Goal: Answer question/provide support

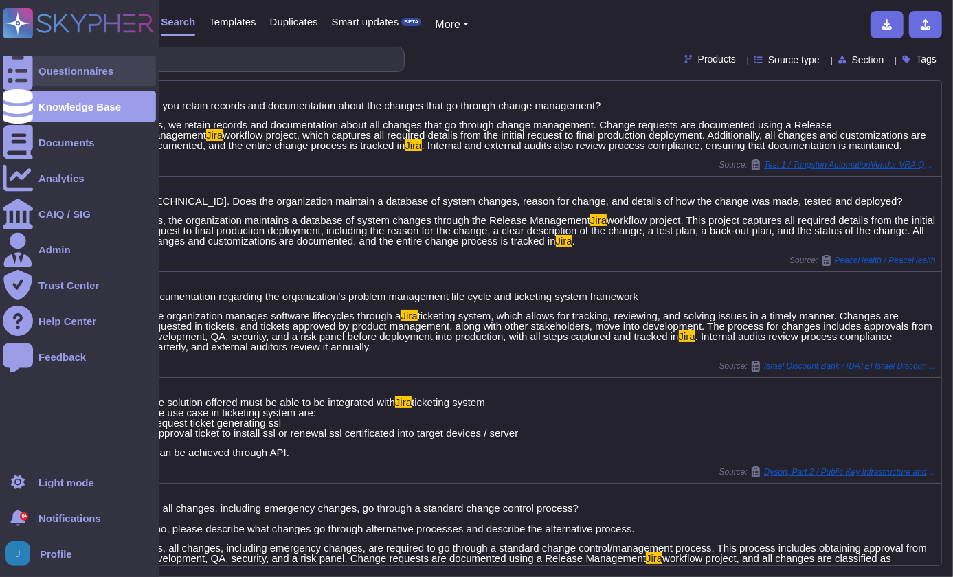
click at [49, 67] on div "Questionnaires" at bounding box center [75, 71] width 75 height 10
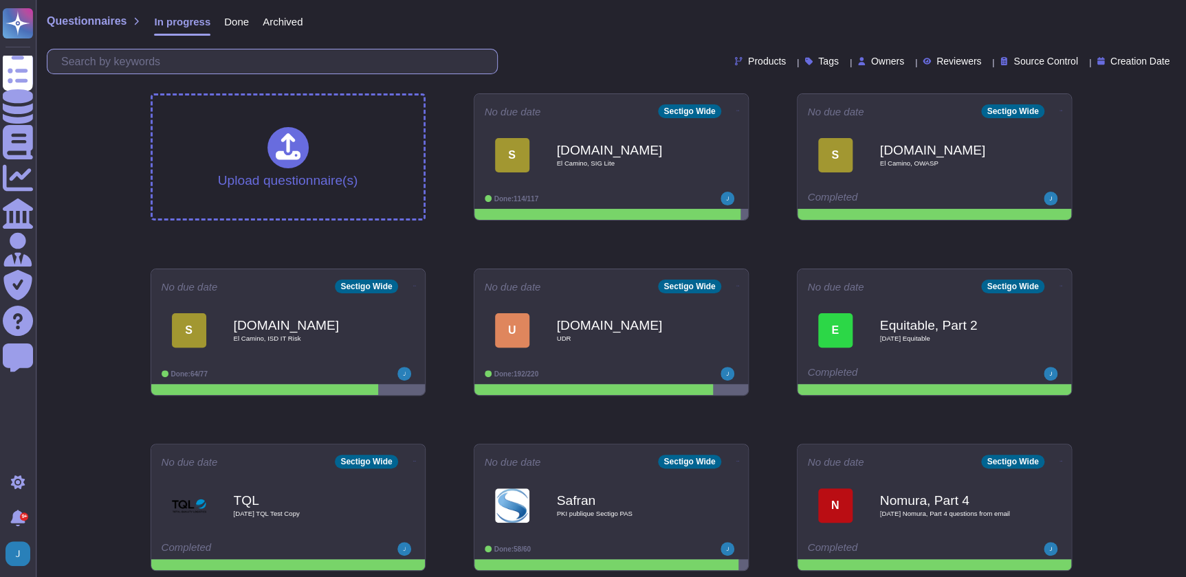
click at [308, 59] on input "text" at bounding box center [275, 61] width 443 height 24
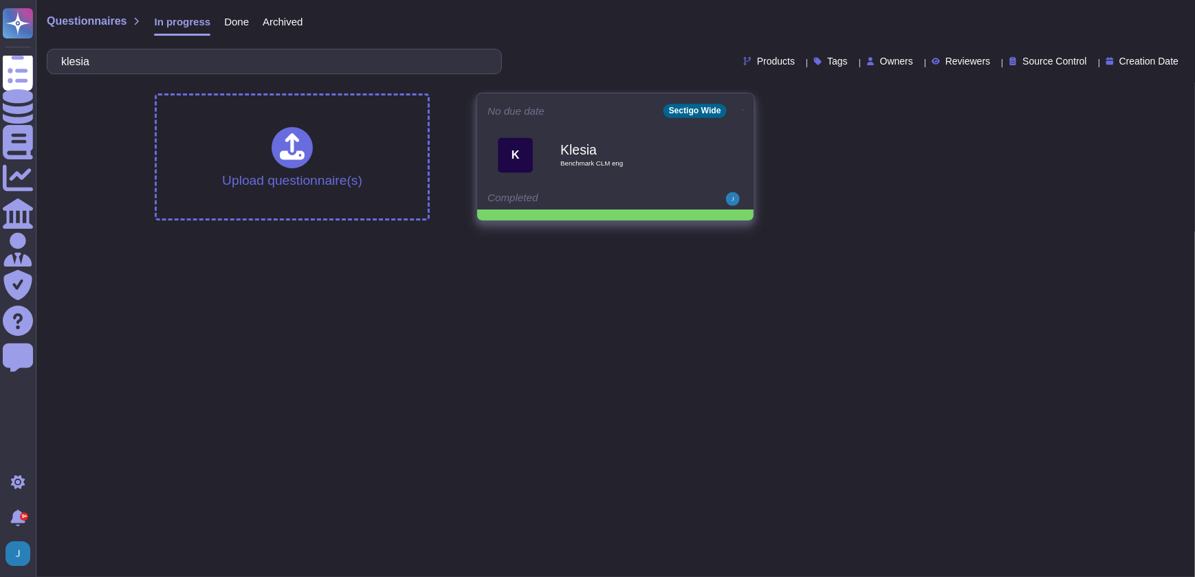
type input "klesia"
click at [564, 116] on div "No due date Sectigo Wide" at bounding box center [615, 111] width 256 height 14
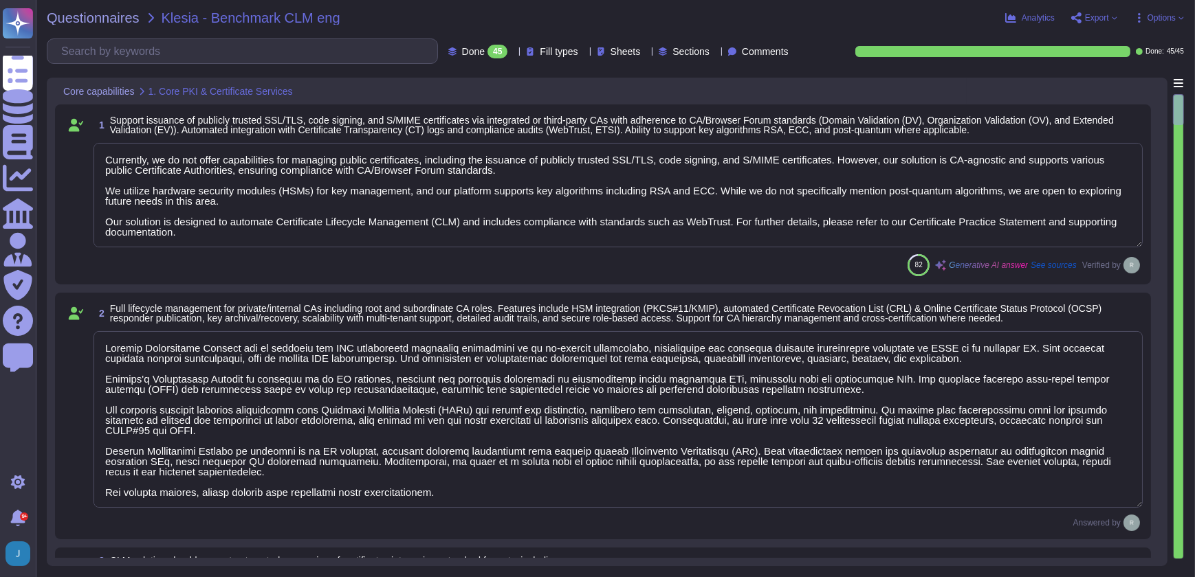
type textarea "Currently, we do not offer capabilities for managing public certificates, inclu…"
type textarea "Sectigo Certificate Manager can be utilized for TLS certificate lifecycle manag…"
type textarea "Sectigo Certificate Manager (SCM) does support handling/downloading certificate…"
type textarea "Sectigo Certificate Manager provides robust customization options that allow ad…"
click at [953, 16] on span "Export" at bounding box center [1097, 18] width 24 height 8
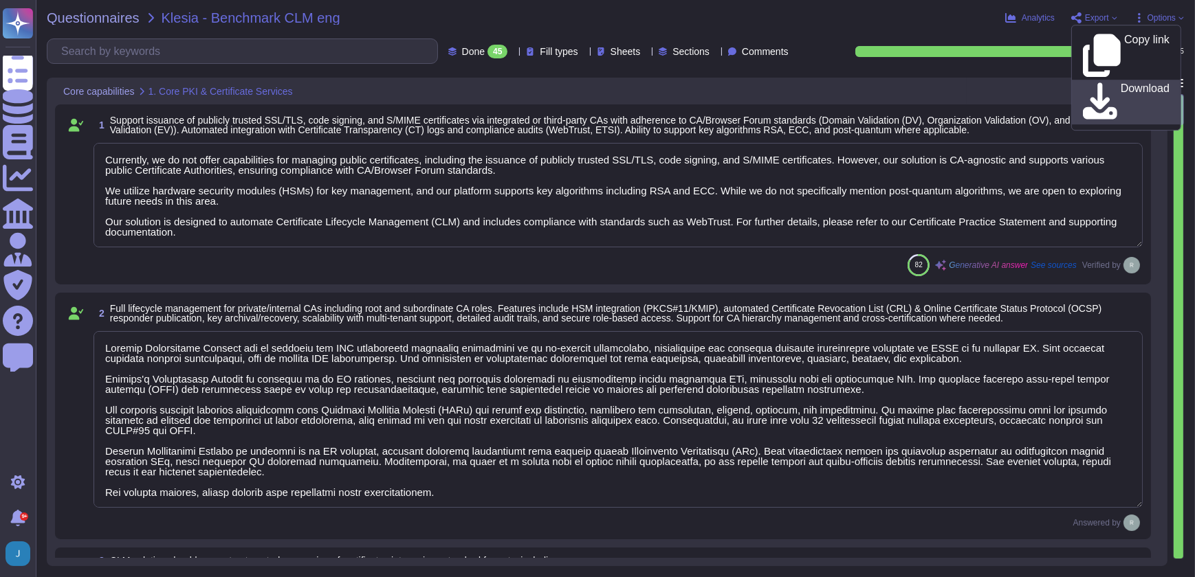
click at [953, 82] on div "Download" at bounding box center [1126, 101] width 87 height 39
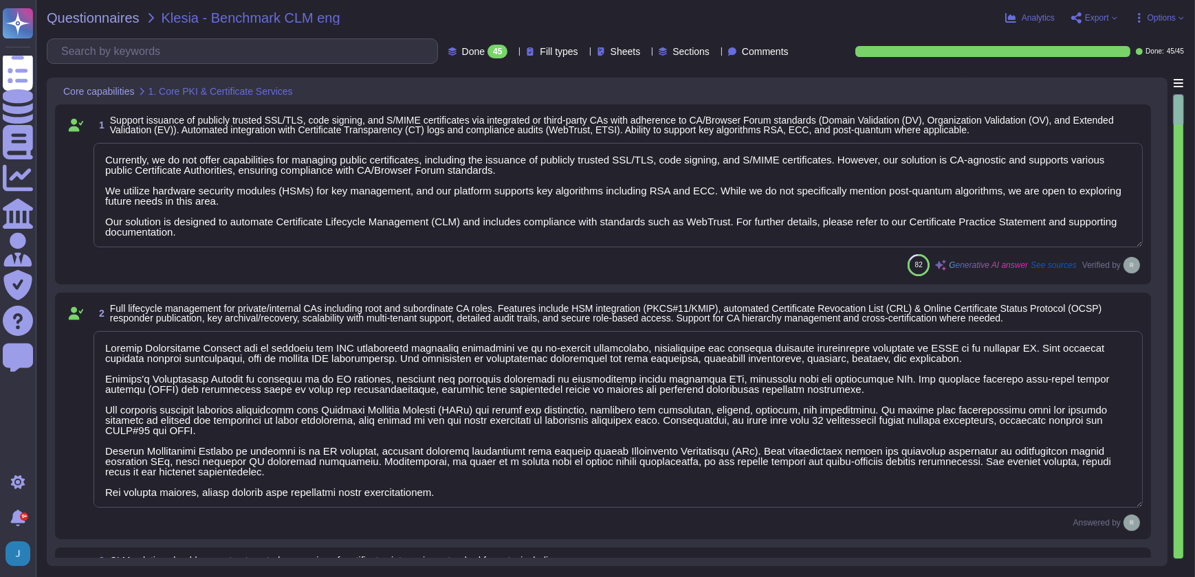
type textarea "Sectigo Certificate Manager provides automated certificate discovery by scannin…"
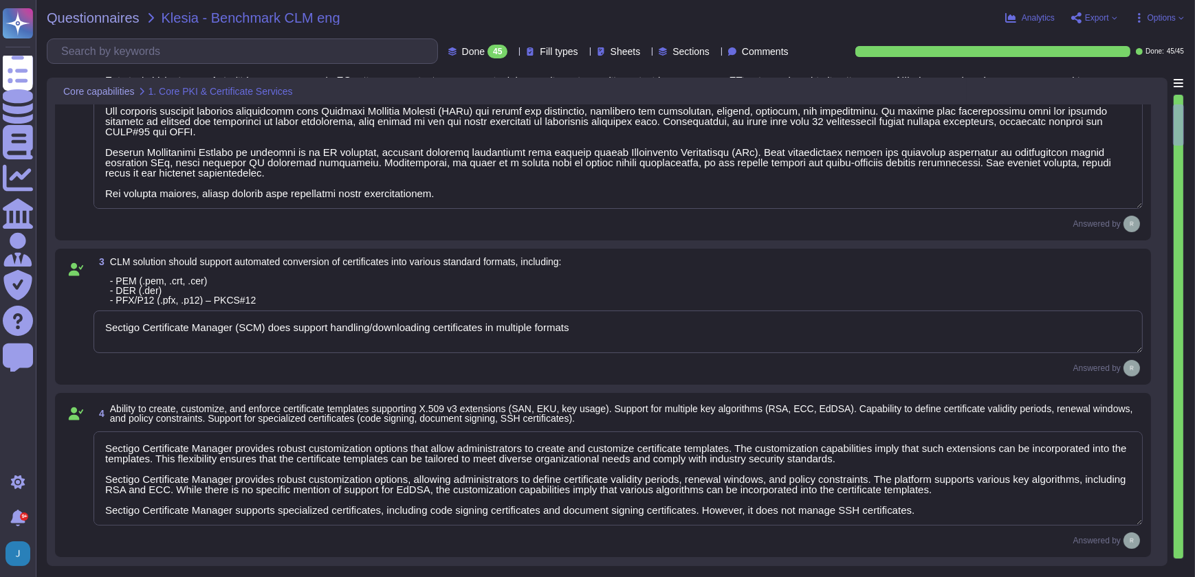
scroll to position [375, 0]
type textarea "Sectigo Certificate Manager provides a real-time inventory of all discovered ce…"
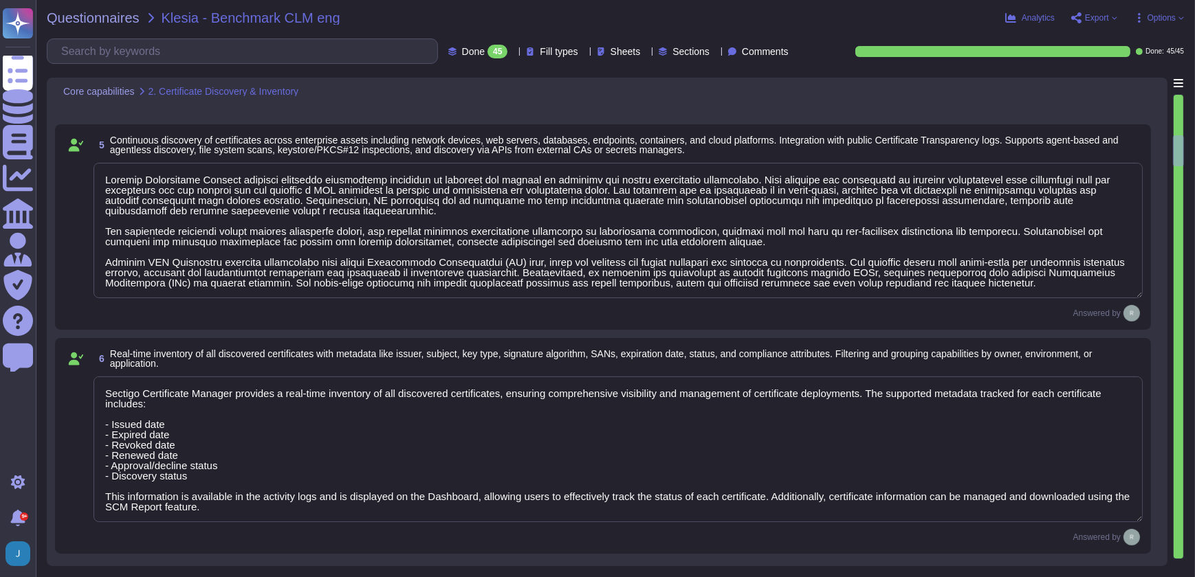
type textarea "Our Sectigo Certificate Manager (SCM) solution includes automated certificate d…"
type textarea "Sectigo SCM Enterprise supports standardized certificate enrollment and lifecyc…"
type textarea "Sectigo's Certificate Manager (SCM) provides comprehensive capabilities for man…"
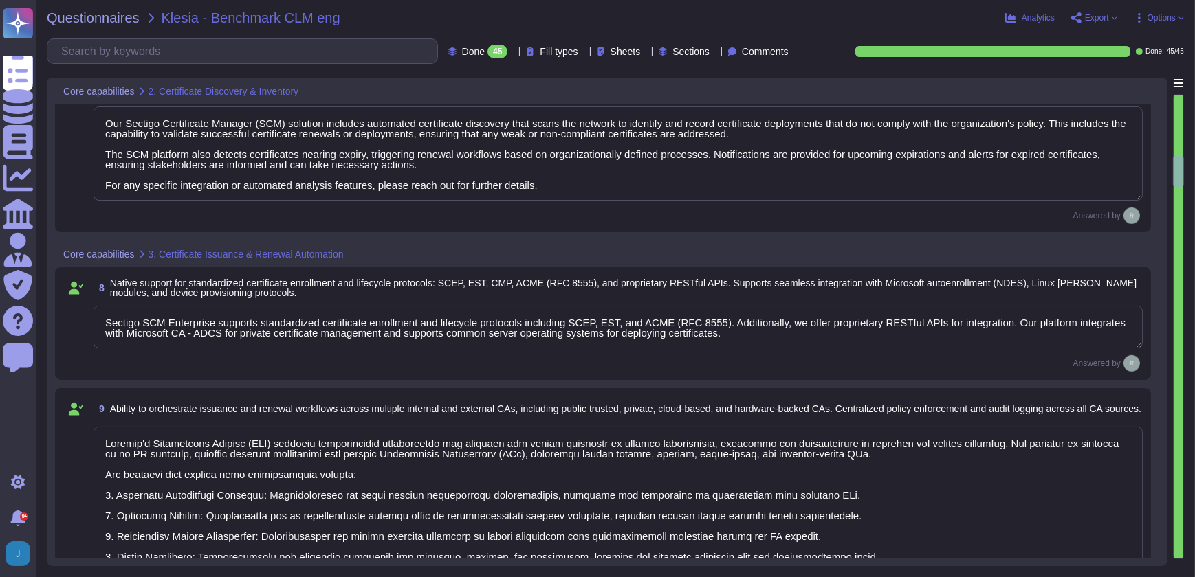
type textarea "Our solution supports secure key management through hardware security modules (…"
type textarea "Sectigo's Certificate Manager (SCM) provides automated discovery of certificate…"
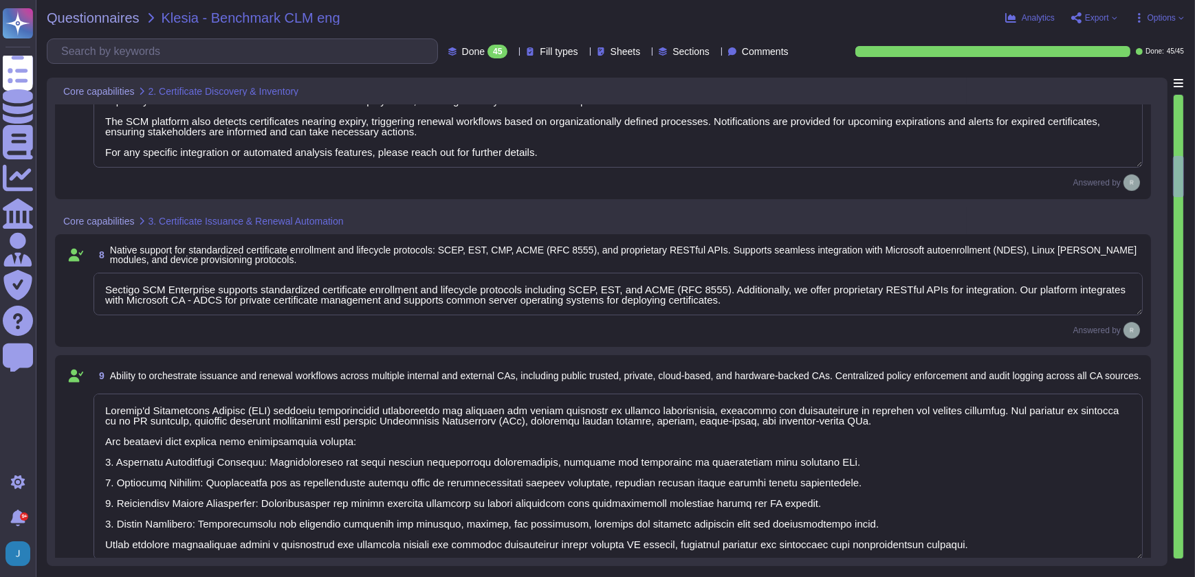
type textarea "Our key management process is designed to ensure a secure key lifecycle, which …"
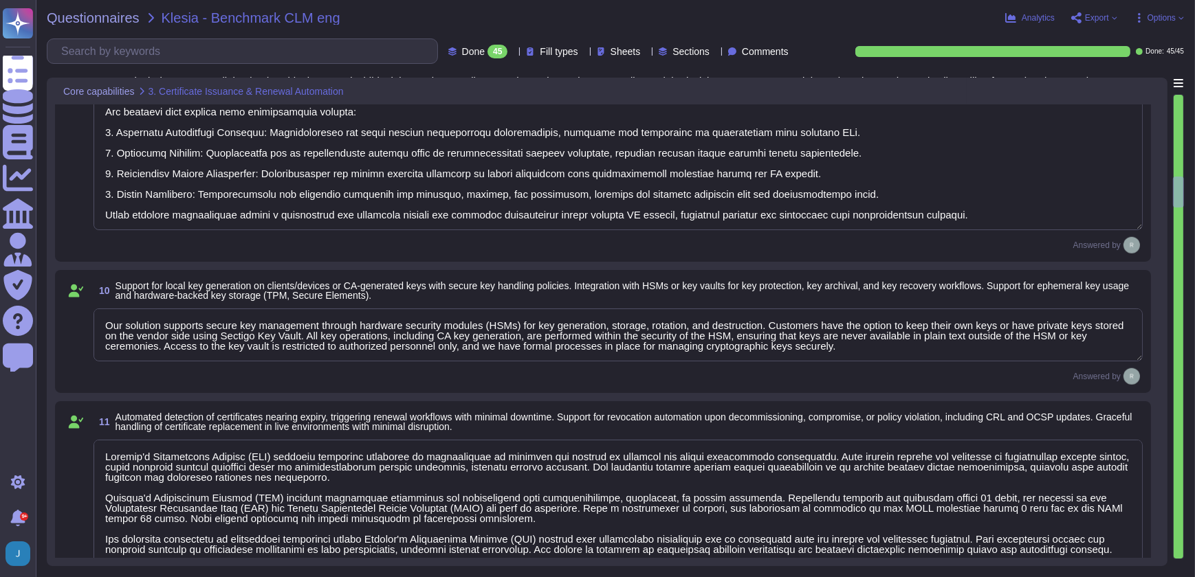
type textarea "Sectigo provides a comprehensive logging system that maintains detailed audit l…"
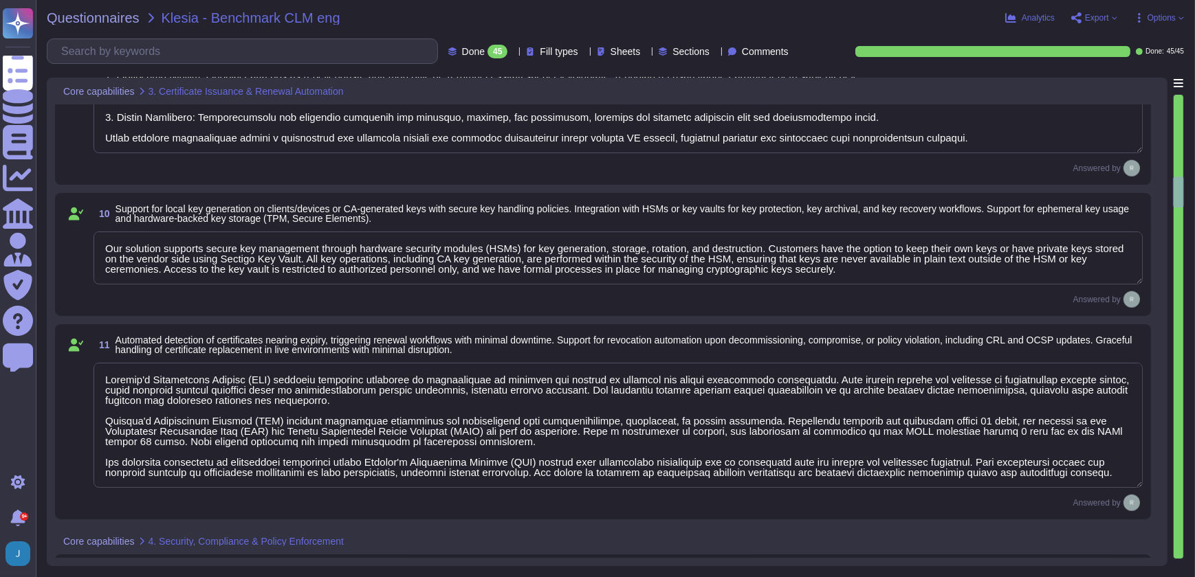
scroll to position [1875, 0]
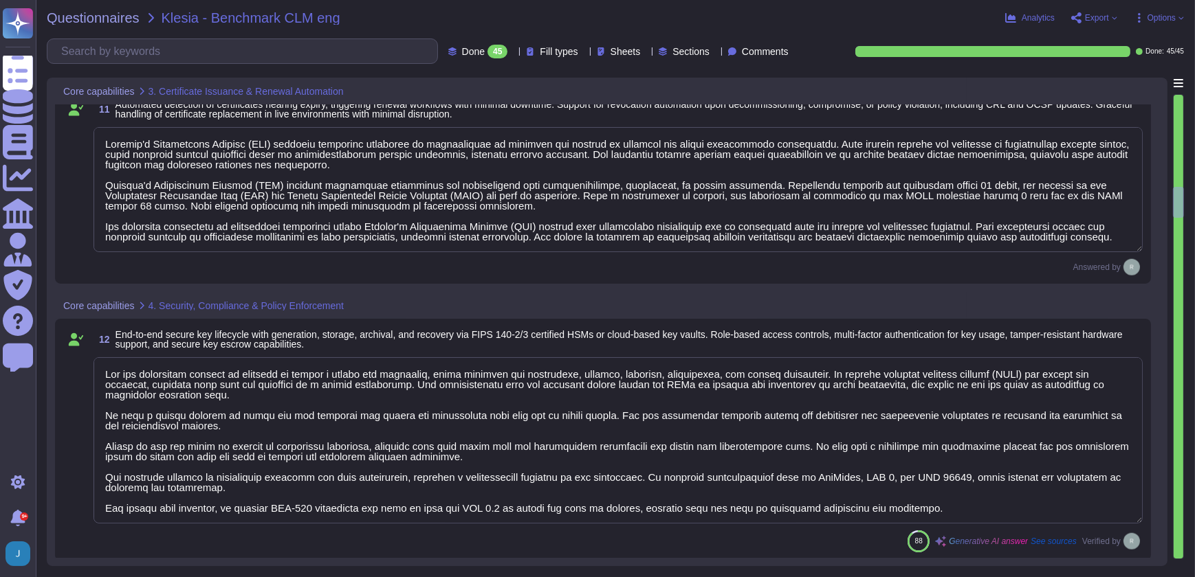
type textarea "Sectigo provides robust customization options that include the ability to chang…"
click at [817, 23] on div "Analytics Export Copy link Download Options" at bounding box center [975, 18] width 417 height 14
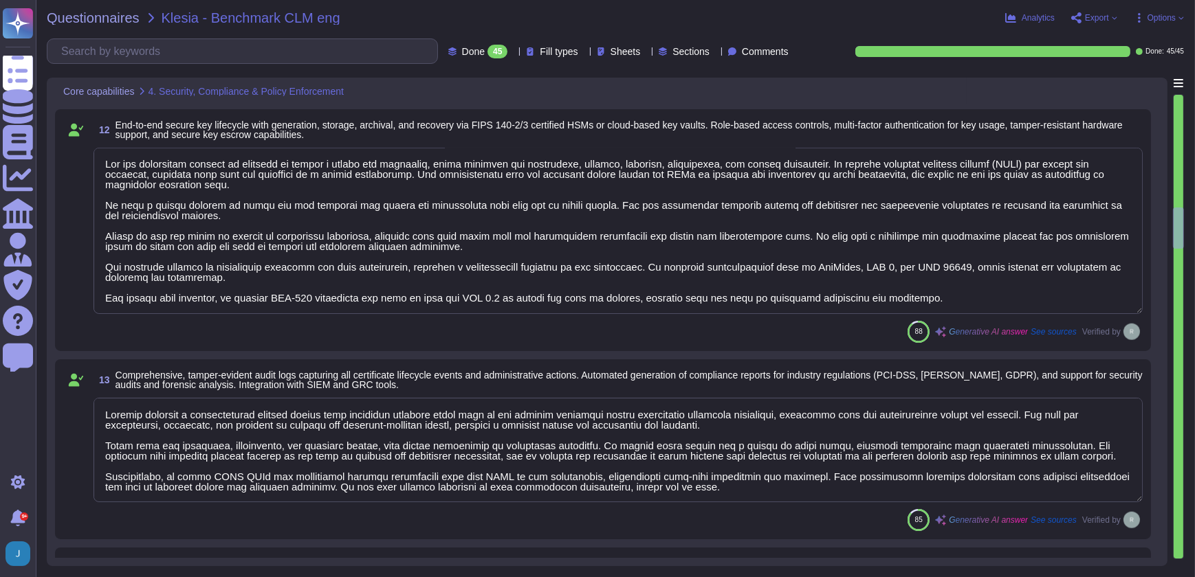
scroll to position [2312, 0]
type textarea "- We maintain geographically distributed, redundant data centers located in [GE…"
type textarea "Sectigo SCM Enterprise is scalable to manage certificates across large enterpri…"
type textarea "Sectigo provides dashboards that display certificate inventory, expiring certif…"
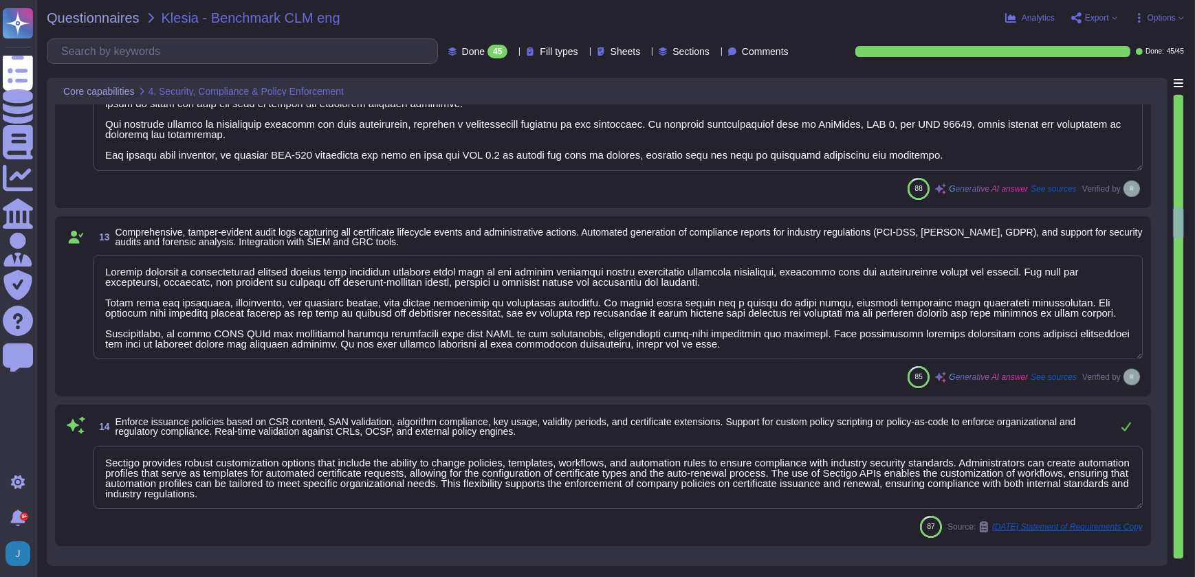
scroll to position [2187, 0]
